Goal: Information Seeking & Learning: Learn about a topic

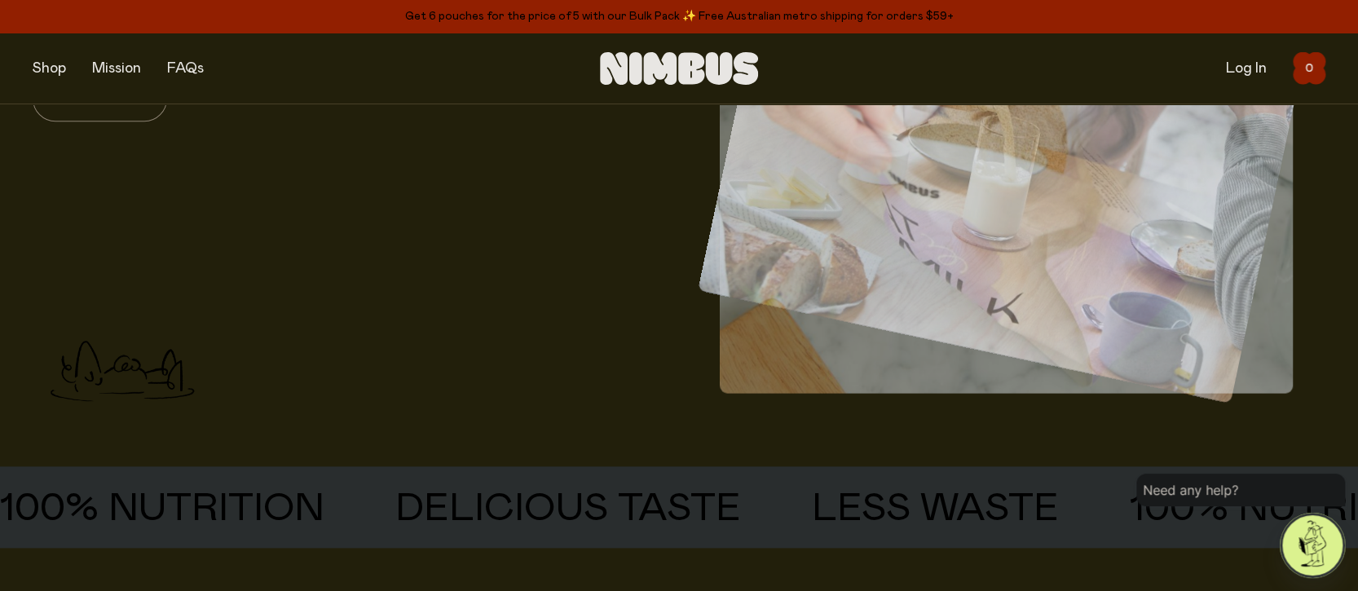
scroll to position [193, 0]
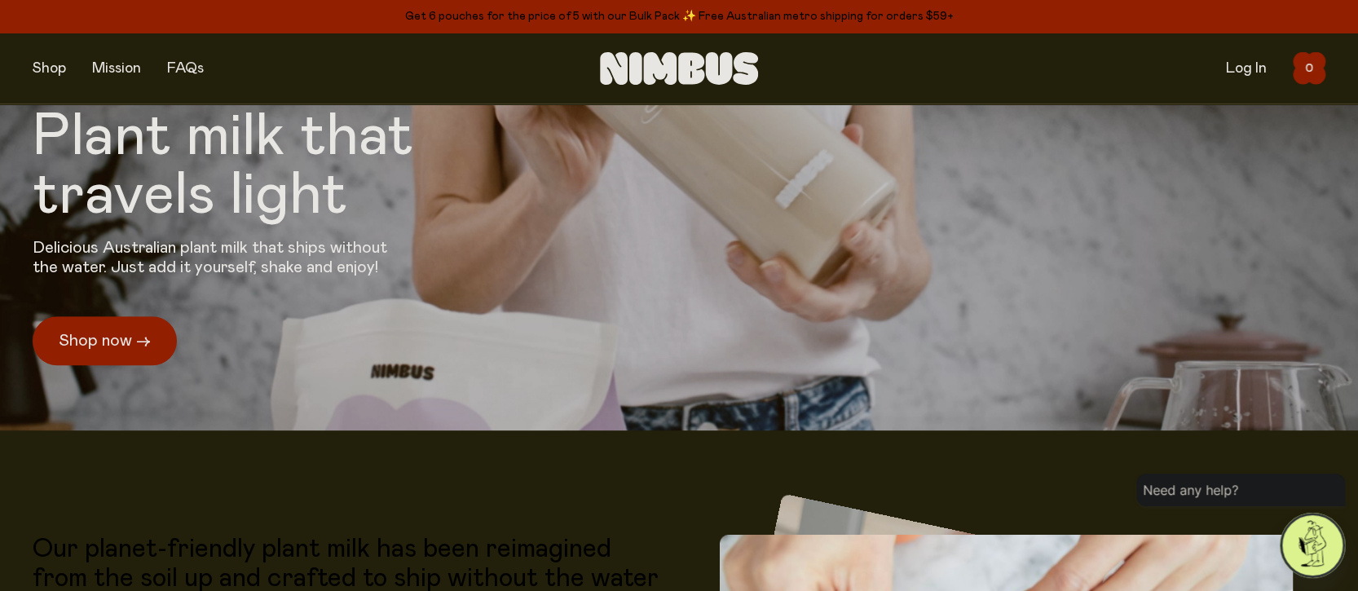
click at [30, 67] on div "Shop Mission FAQs Log In 0 0" at bounding box center [679, 69] width 1358 height 72
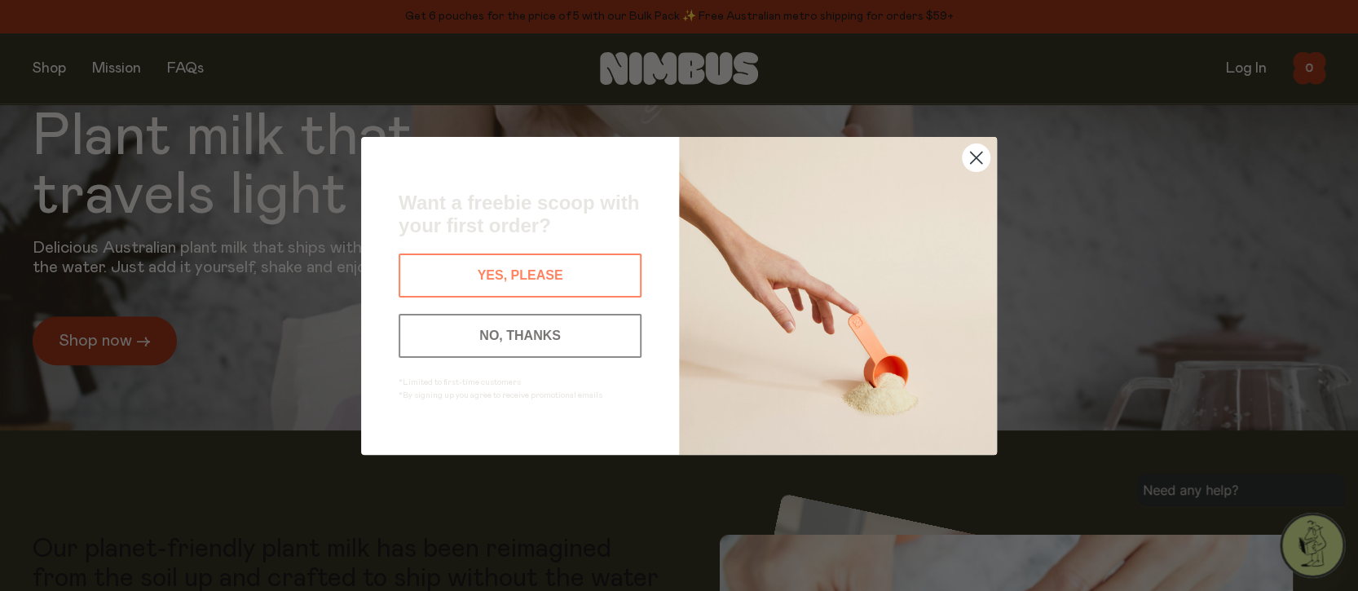
click at [45, 67] on div "Close dialog Want a freebie scoop with your first order? YES, PLEASE NO, THANKS…" at bounding box center [679, 295] width 1358 height 591
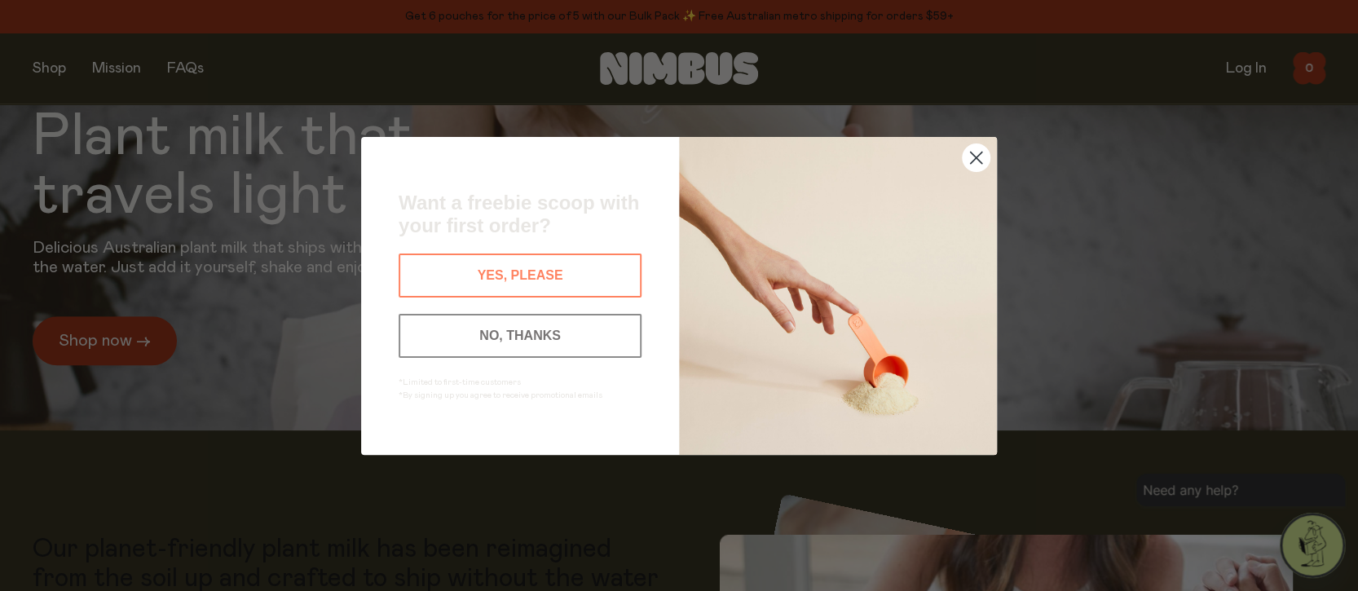
click at [529, 332] on button "NO, THANKS" at bounding box center [520, 336] width 243 height 44
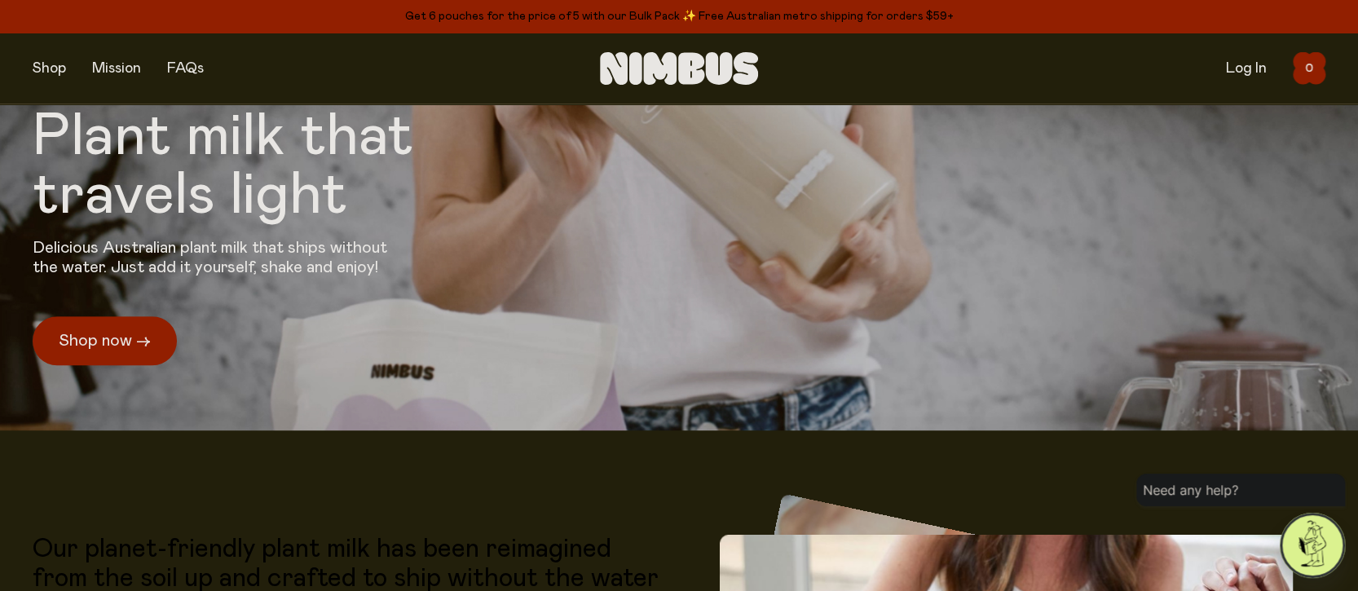
click at [60, 62] on button "button" at bounding box center [49, 68] width 33 height 23
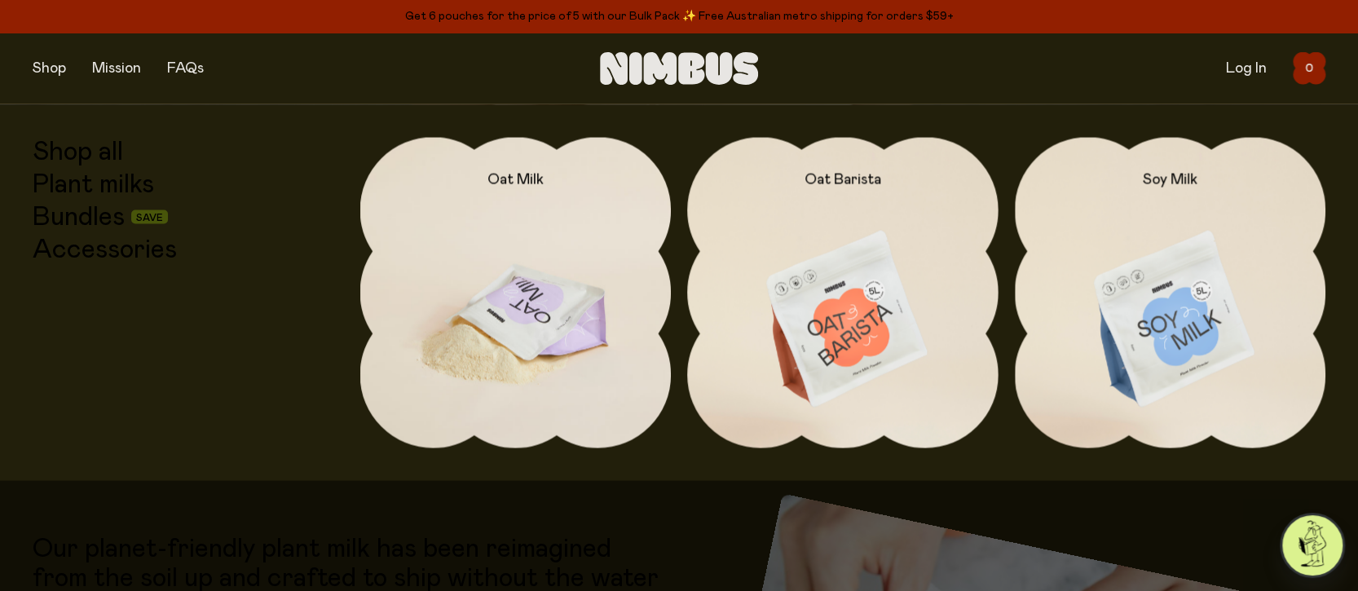
click at [510, 356] on img at bounding box center [515, 319] width 311 height 365
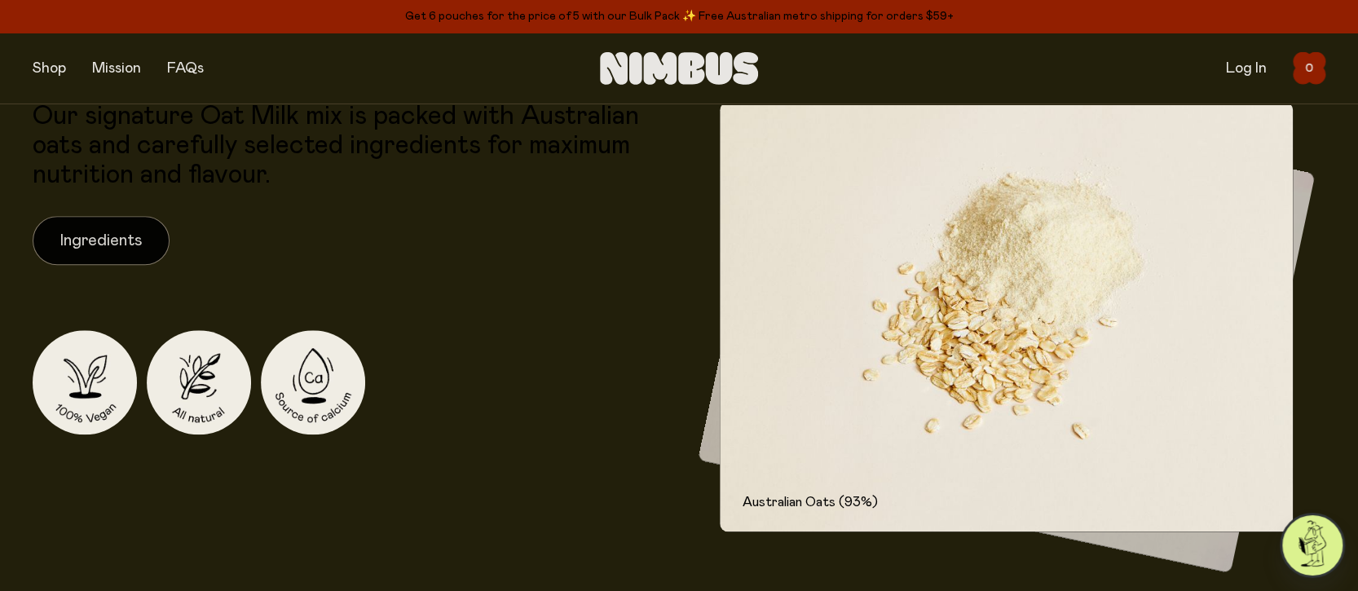
scroll to position [775, 0]
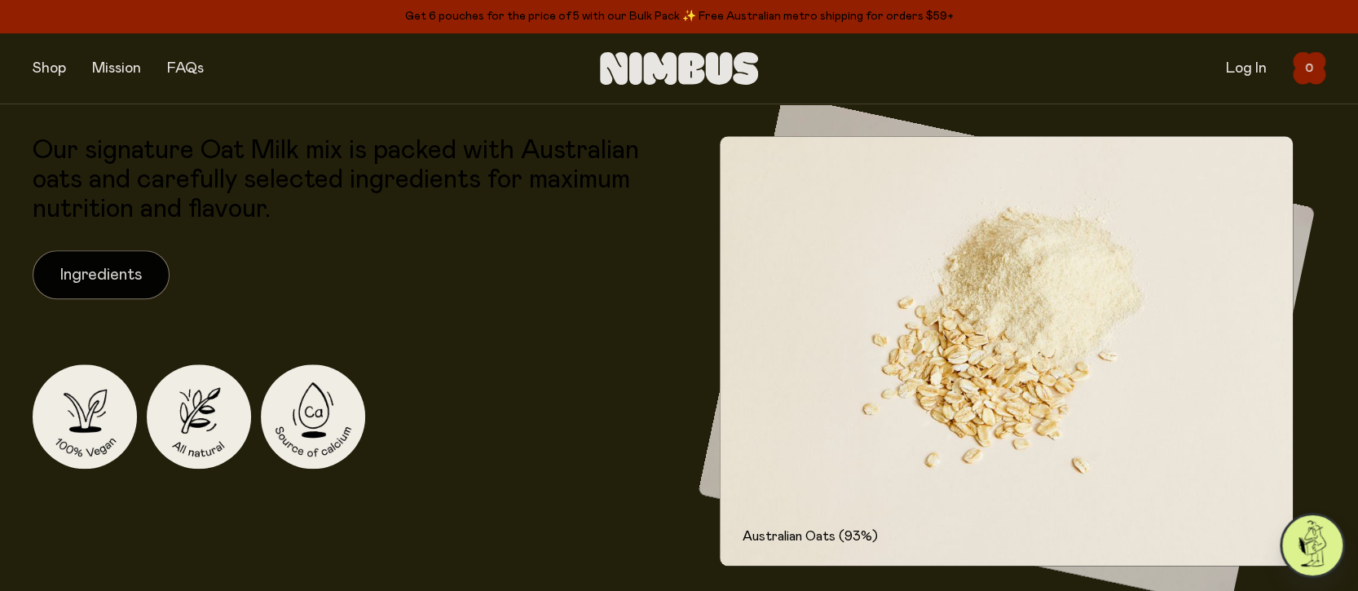
click at [107, 275] on button "Ingredients" at bounding box center [101, 274] width 137 height 49
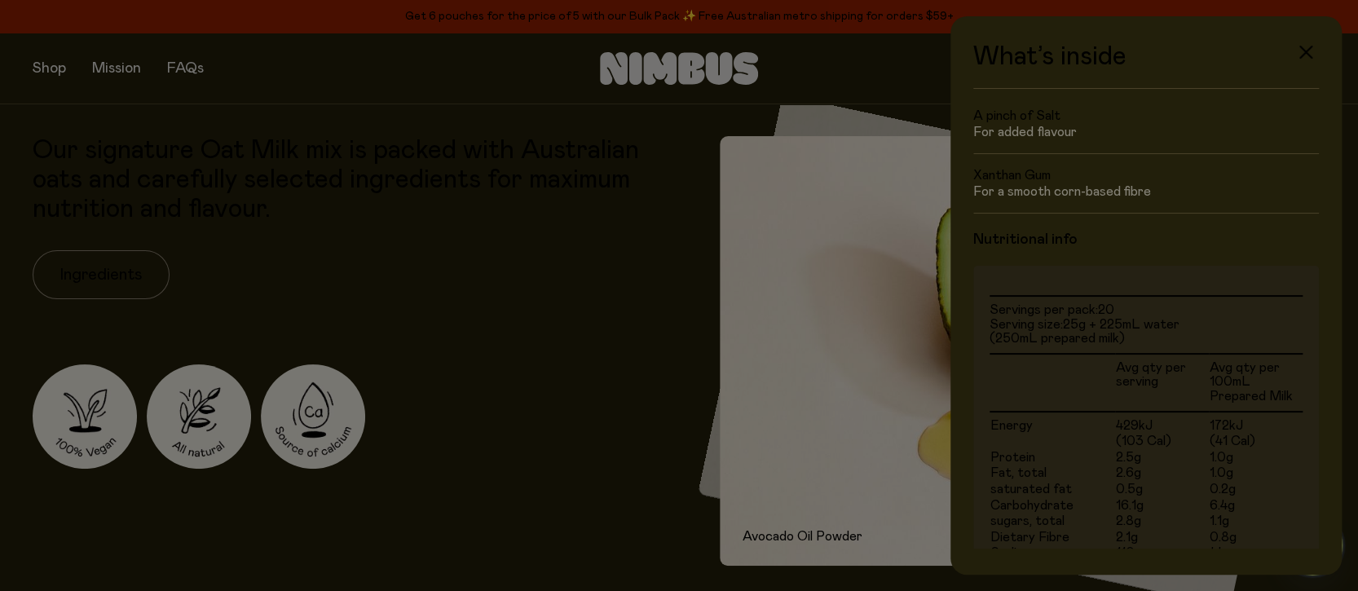
scroll to position [364, 0]
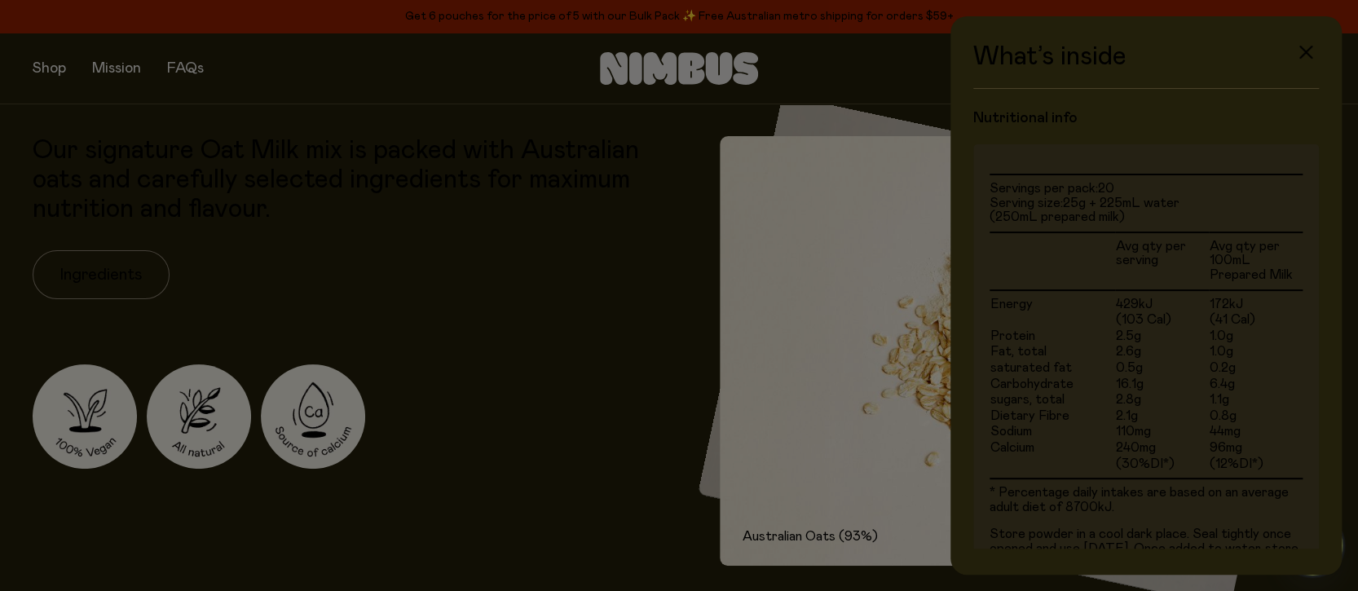
click at [549, 334] on div at bounding box center [679, 295] width 1358 height 591
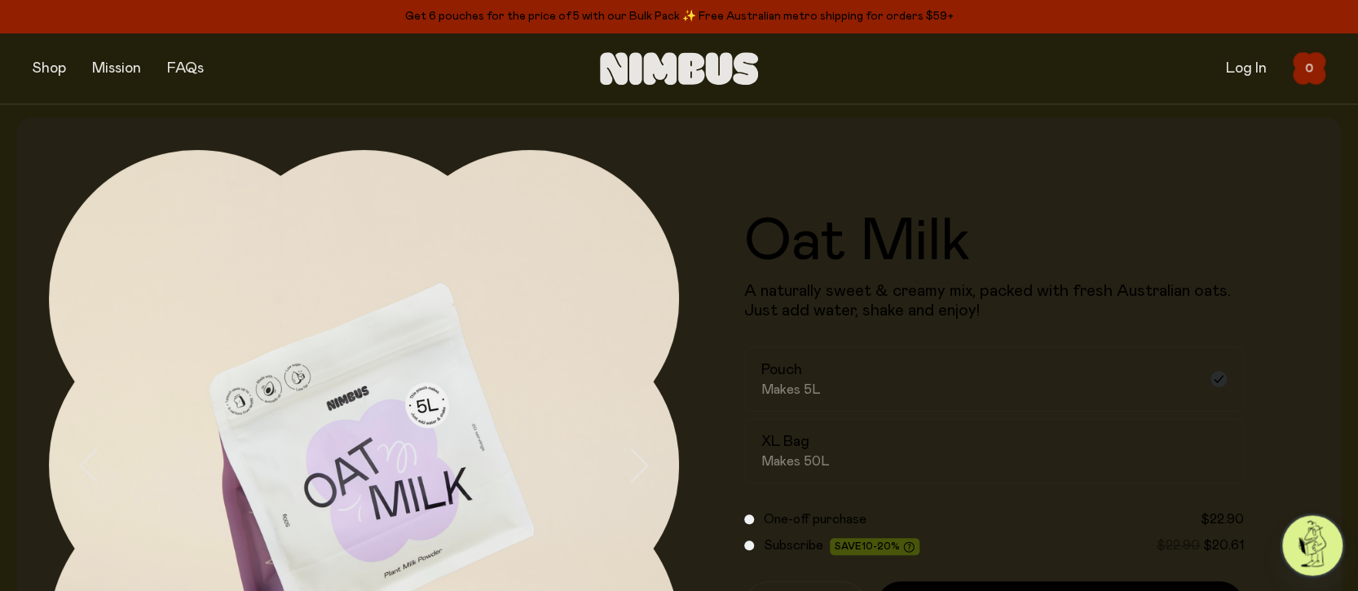
scroll to position [0, 0]
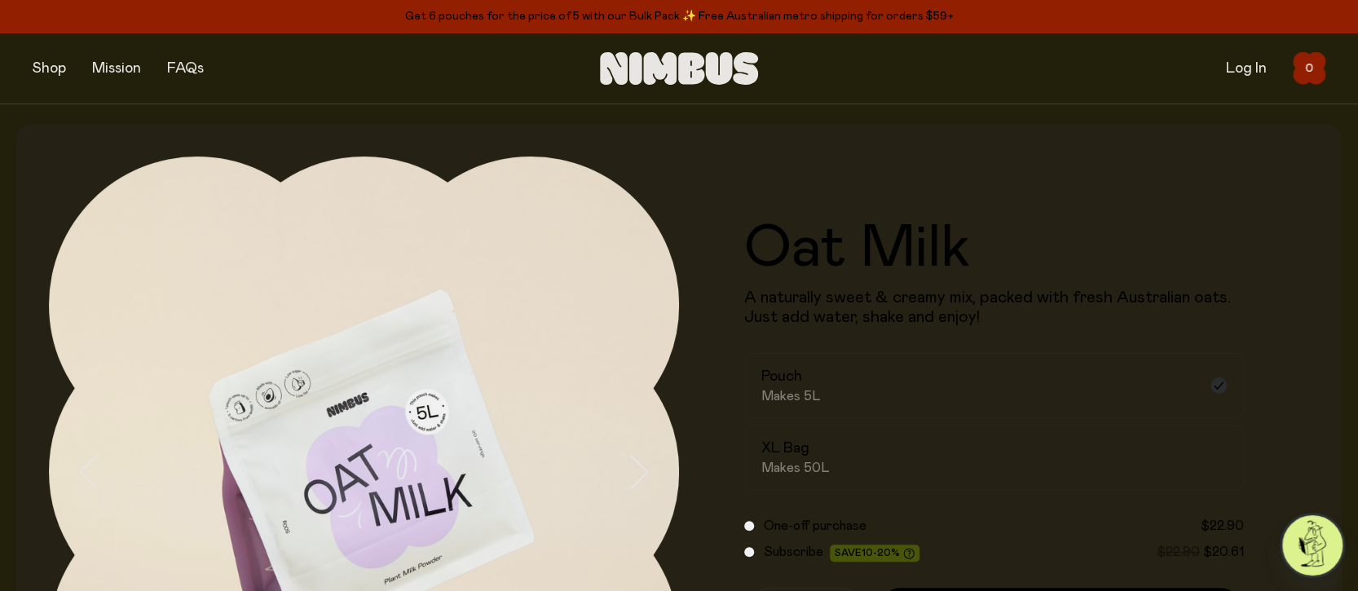
click at [39, 72] on button "button" at bounding box center [49, 68] width 33 height 23
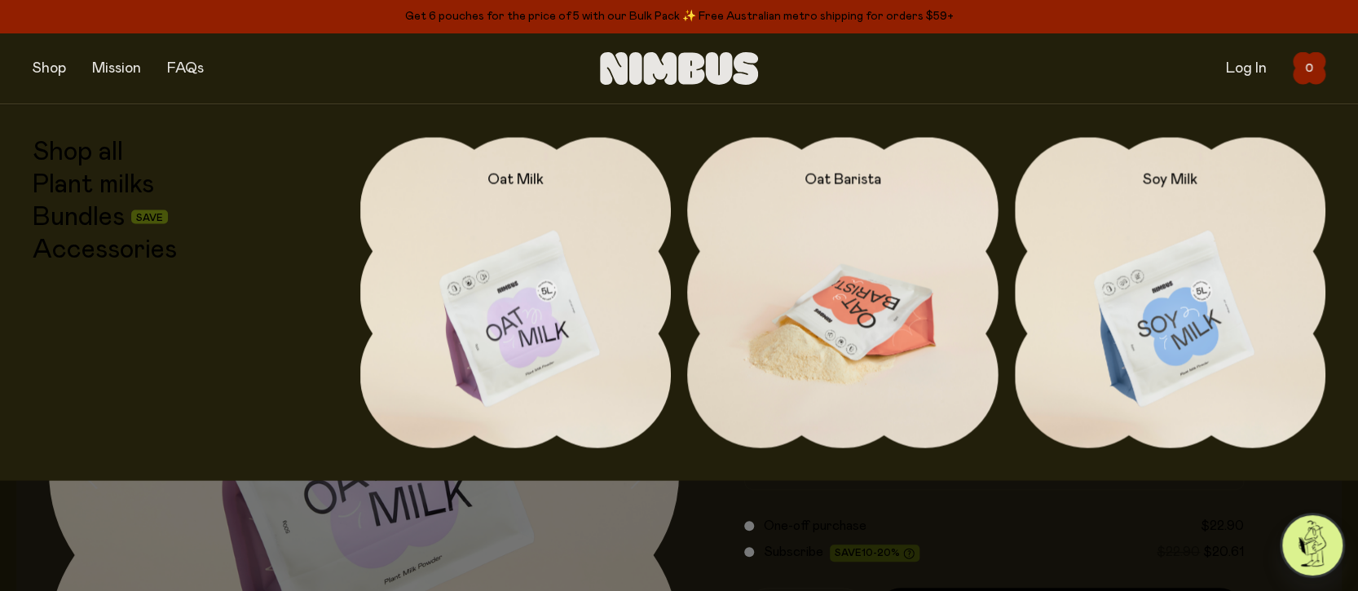
click at [813, 276] on img at bounding box center [842, 319] width 311 height 365
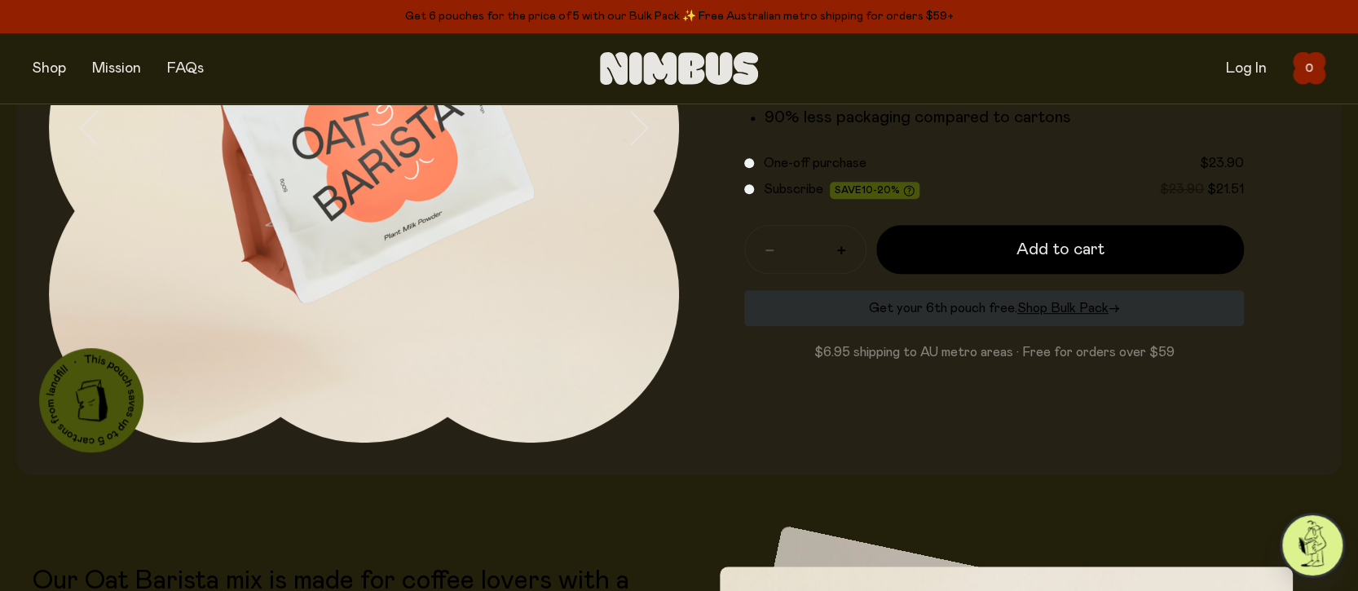
scroll to position [688, 0]
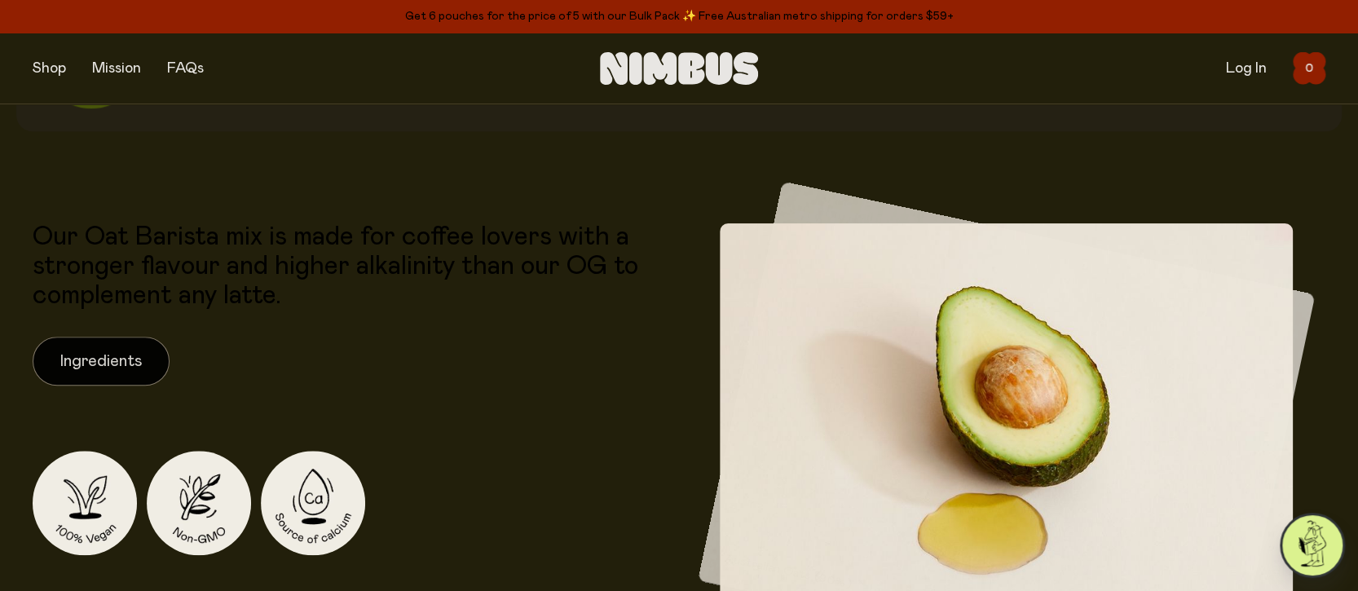
click at [111, 359] on button "Ingredients" at bounding box center [101, 361] width 137 height 49
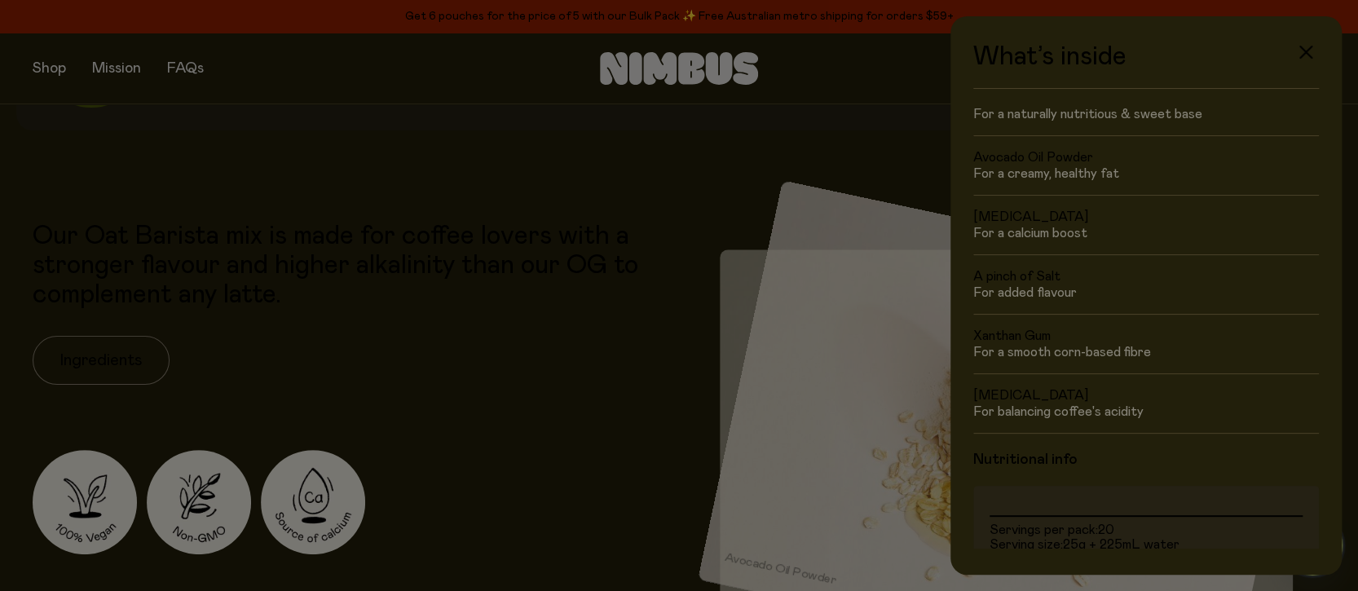
scroll to position [121, 0]
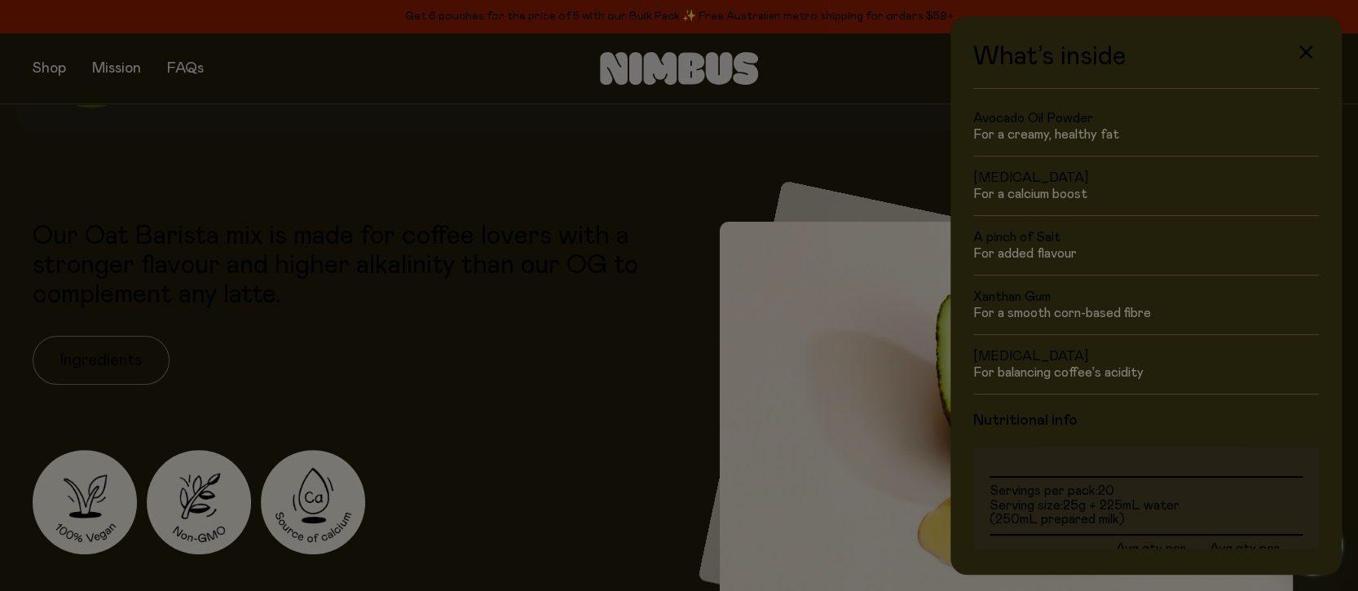
click at [507, 441] on div at bounding box center [679, 295] width 1358 height 591
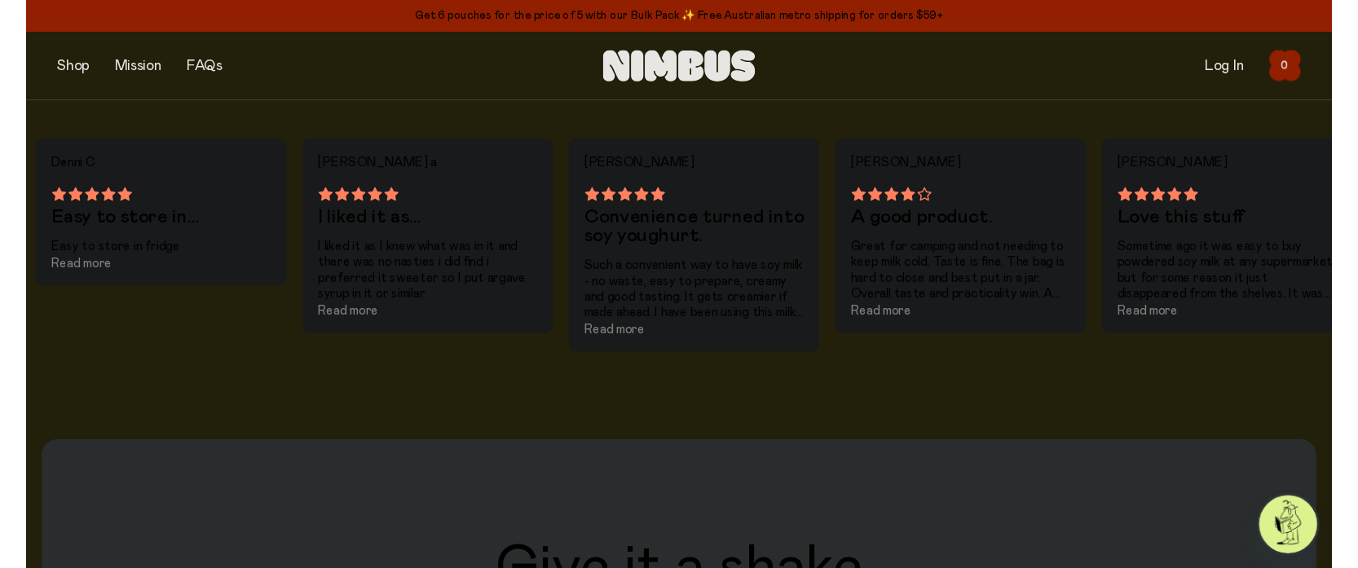
scroll to position [1292, 0]
